Goal: Contribute content: Add original content to the website for others to see

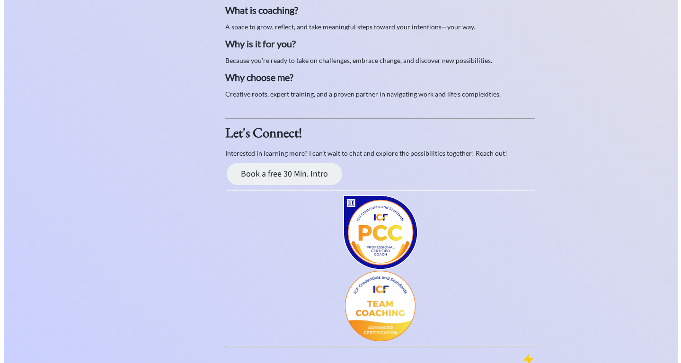
scroll to position [341, 0]
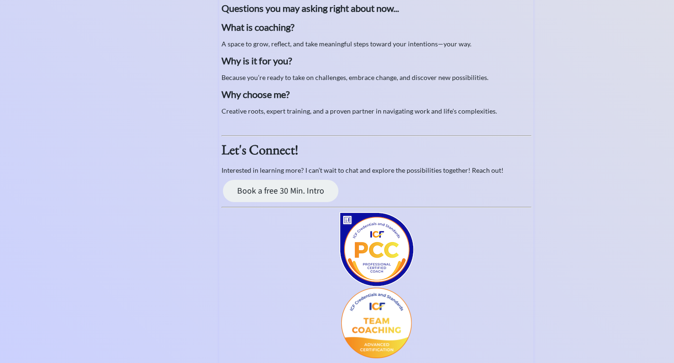
click at [454, 145] on p "Let's Connect!" at bounding box center [377, 150] width 310 height 21
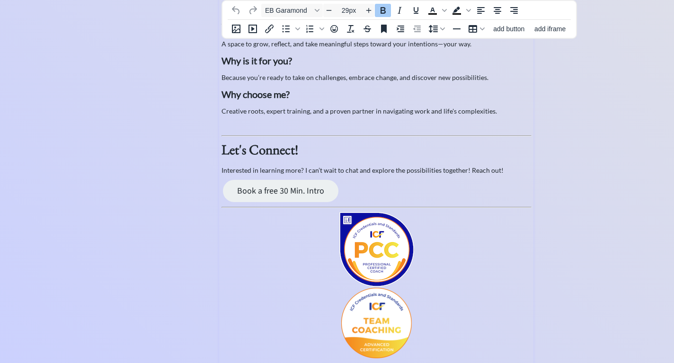
click at [308, 149] on p "Let's Connect!" at bounding box center [377, 150] width 310 height 21
type input "18px"
click at [355, 194] on p "Book a free 30 Min. Intro﻿" at bounding box center [377, 191] width 310 height 22
click at [512, 30] on span "add button" at bounding box center [508, 29] width 31 height 8
select select "18px"
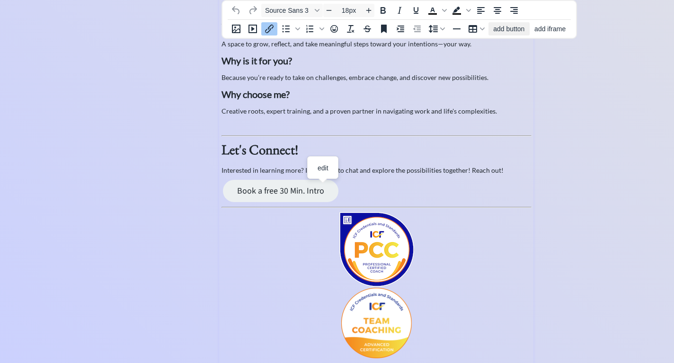
select select "25px"
select select "10px"
select select "30px"
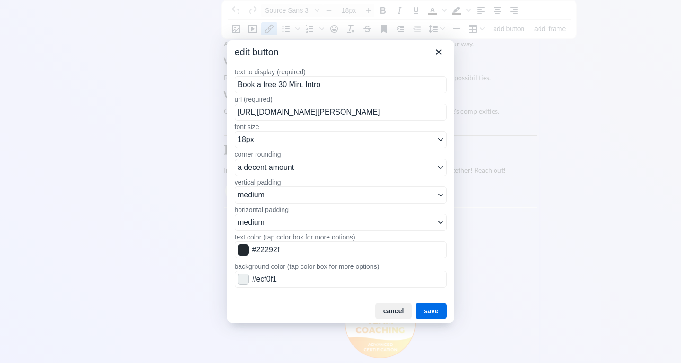
drag, startPoint x: 325, startPoint y: 85, endPoint x: 230, endPoint y: 90, distance: 95.3
click at [230, 90] on div "text to display (required) Book a free 30 Min. Intro﻿ url (required) [URL][DOMA…" at bounding box center [340, 180] width 227 height 240
drag, startPoint x: 326, startPoint y: 85, endPoint x: 236, endPoint y: 82, distance: 90.0
click at [236, 82] on input "Book a free 30 Min. Intro﻿" at bounding box center [341, 84] width 212 height 17
type input "Subscribe to my Mini Newsletter"
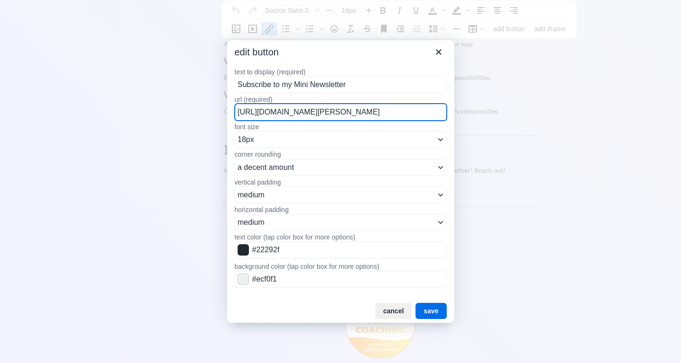
click at [406, 116] on input "[URL][DOMAIN_NAME][PERSON_NAME]" at bounding box center [341, 112] width 212 height 17
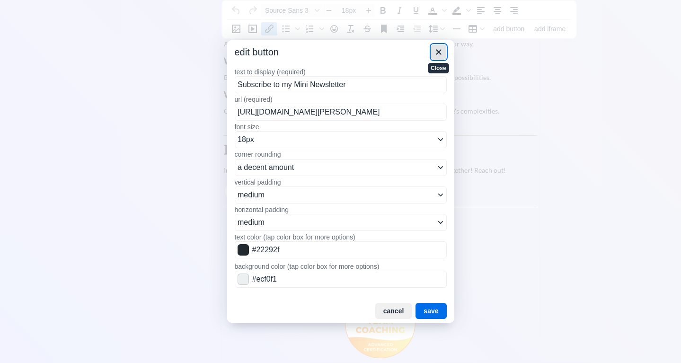
click at [442, 52] on icon "Close" at bounding box center [438, 51] width 11 height 11
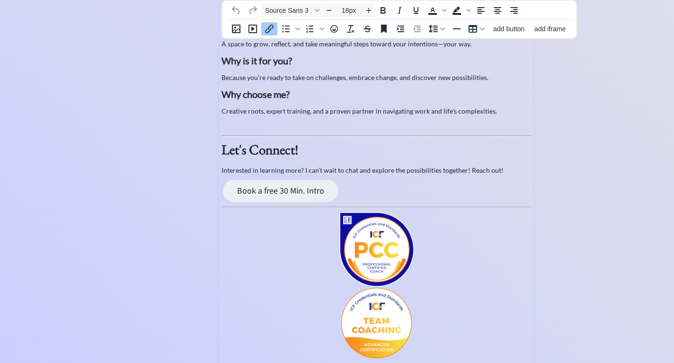
click at [390, 183] on p "Book a free 30 Min. Intro﻿" at bounding box center [377, 191] width 310 height 22
click at [366, 192] on p "Book a free 30 Min. Intro﻿" at bounding box center [377, 191] width 310 height 22
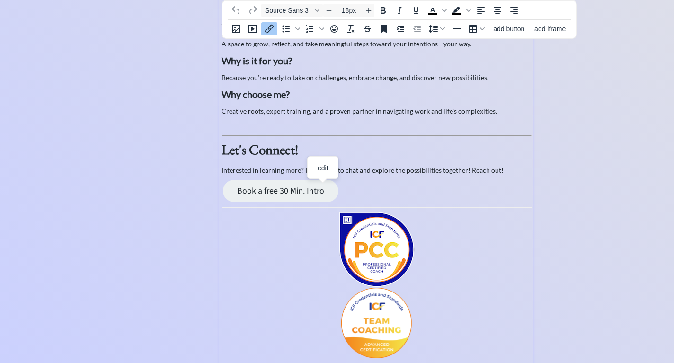
click at [366, 192] on p "Book a free 30 Min. Intro﻿" at bounding box center [377, 191] width 310 height 22
type input "14px"
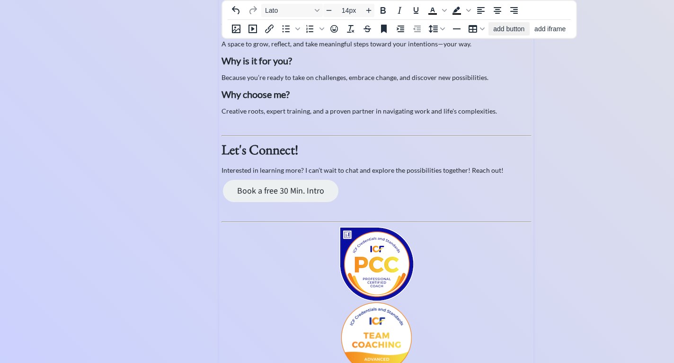
click at [508, 27] on span "add button" at bounding box center [508, 29] width 31 height 8
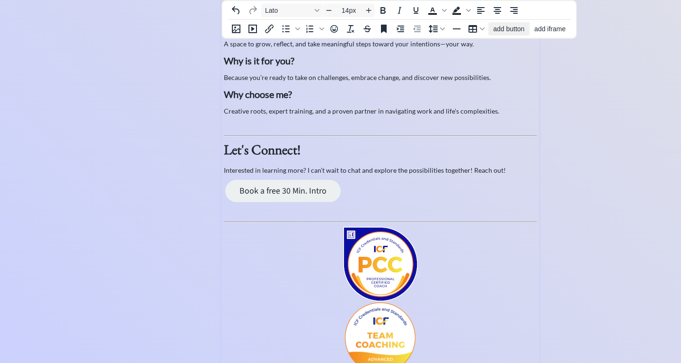
select select "18px"
select select "5px"
select select "10px"
select select "30px"
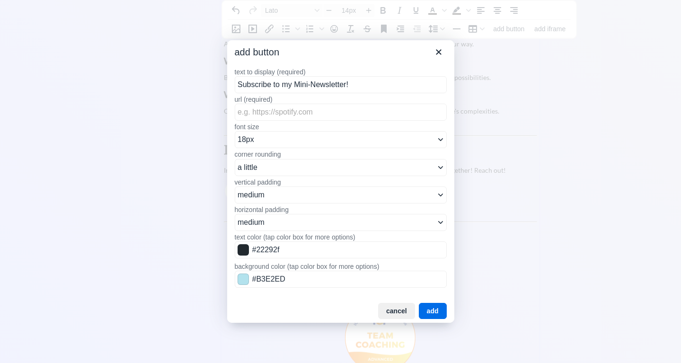
type input "Subscribe to my Mini-Newsletter!"
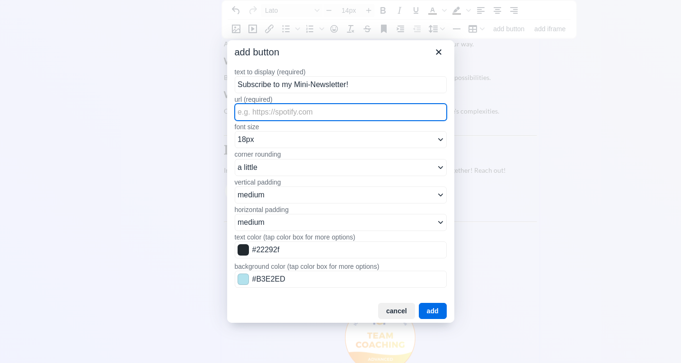
click at [414, 113] on input "url (required)" at bounding box center [341, 112] width 212 height 17
paste input "[PERSON_NAME] <[PERSON_NAME][EMAIL_ADDRESS][DOMAIN_NAME]> [DATE] 12:00 PM to [P…"
type input "[PERSON_NAME] <[PERSON_NAME][EMAIL_ADDRESS][DOMAIN_NAME]> [DATE] 12:00 PM to [P…"
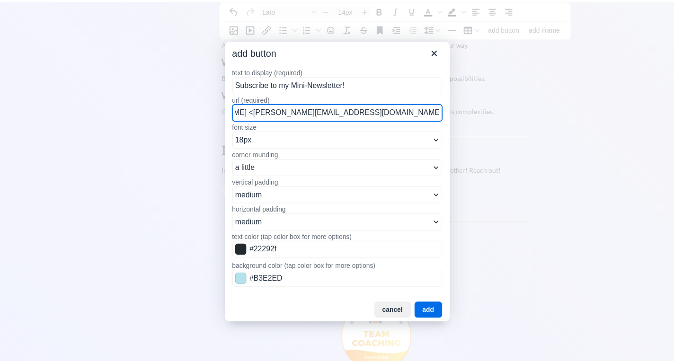
scroll to position [0, 0]
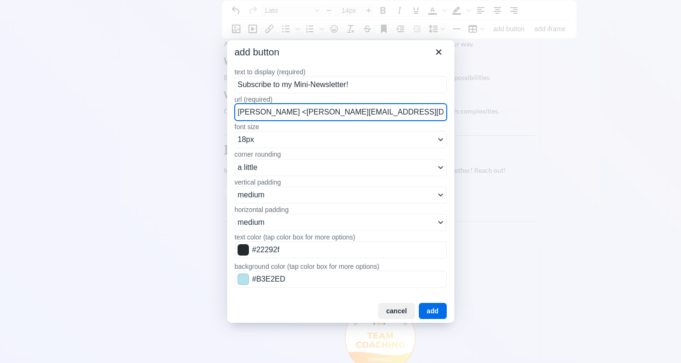
drag, startPoint x: 445, startPoint y: 113, endPoint x: 224, endPoint y: 102, distance: 221.0
click at [224, 102] on div "add button text to display (required) Subscribe to my Mini-Newsletter! url (req…" at bounding box center [340, 181] width 681 height 363
paste input "[URL][DOMAIN_NAME][PERSON_NAME]"
type input "[URL][DOMAIN_NAME][PERSON_NAME]"
click at [432, 309] on button "add" at bounding box center [433, 311] width 28 height 16
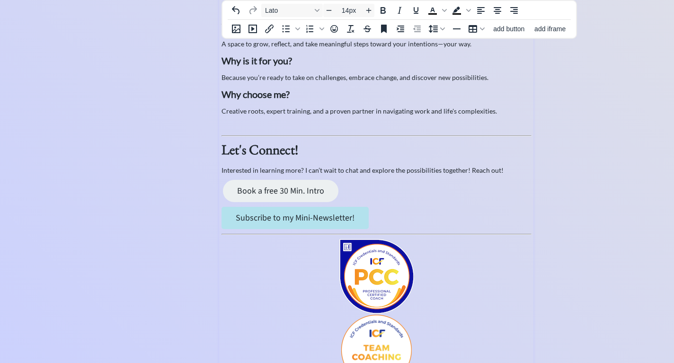
click at [142, 188] on div "click to upload a picture Marking Moments LLC- Coaching with [PERSON_NAME] , PC…" at bounding box center [337, 76] width 393 height 727
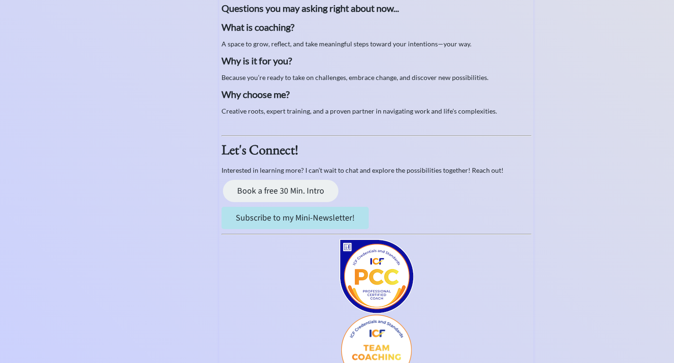
type input "18px"
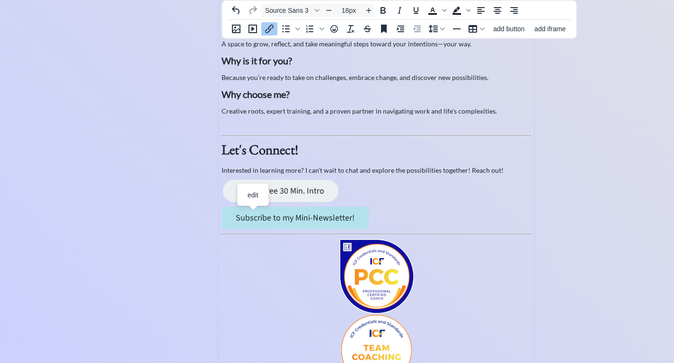
click at [253, 218] on link "Subscribe to my Mini-Newsletter!" at bounding box center [295, 218] width 147 height 22
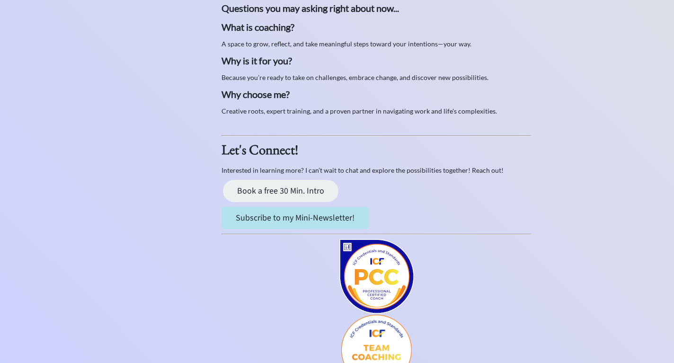
click at [147, 222] on div "click to upload a picture Marking Moments LLC- Coaching with [PERSON_NAME] , PC…" at bounding box center [337, 76] width 393 height 727
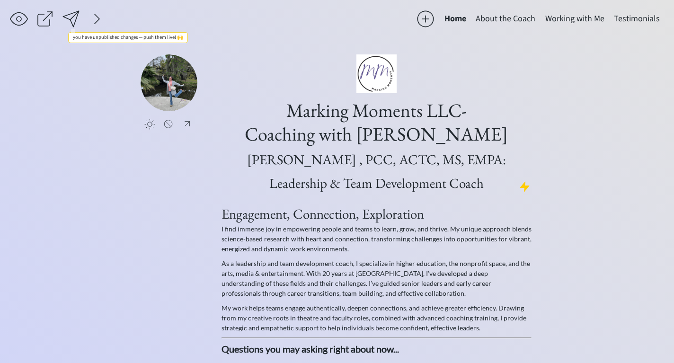
click at [73, 18] on div at bounding box center [71, 18] width 19 height 19
click at [45, 15] on div at bounding box center [45, 18] width 19 height 19
